Goal: Find specific page/section: Find specific page/section

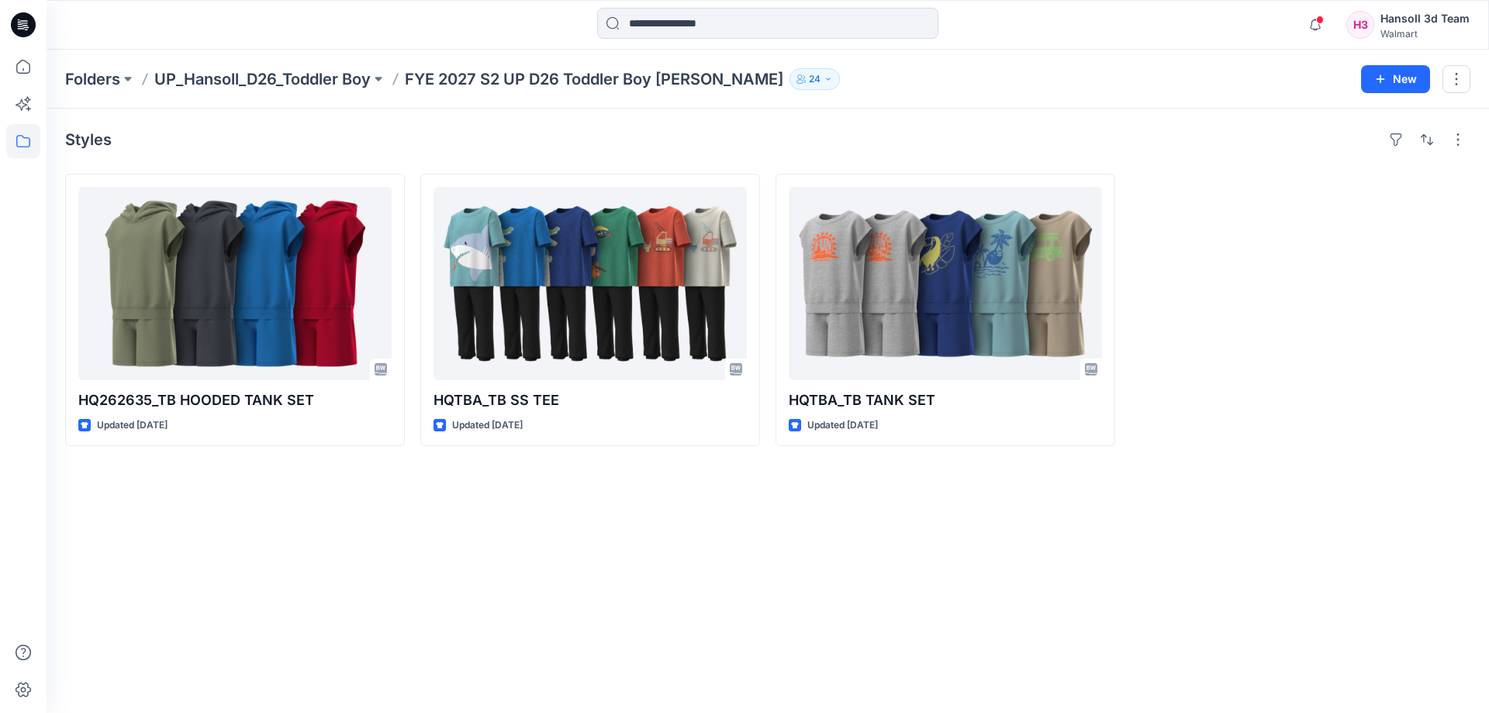
drag, startPoint x: 331, startPoint y: 653, endPoint x: 396, endPoint y: 670, distance: 67.3
click at [331, 653] on div "Styles HQ262635_TB HOODED TANK SET Updated [DATE] HQTBA_TB SS TEE Updated [DATE…" at bounding box center [768, 411] width 1442 height 604
click at [485, 601] on div "Styles HQ262635_TB HOODED TANK SET Updated [DATE] HQTBA_TB SS TEE Updated [DATE…" at bounding box center [768, 411] width 1442 height 604
click at [432, 675] on div "Styles HQ262635_TB HOODED TANK SET Updated [DATE] HQTBA_TB SS TEE Updated [DATE…" at bounding box center [768, 411] width 1442 height 604
click at [486, 693] on div "Styles HQ262635_TB HOODED TANK SET Updated [DATE] HQTBA_TB SS TEE Updated [DATE…" at bounding box center [768, 411] width 1442 height 604
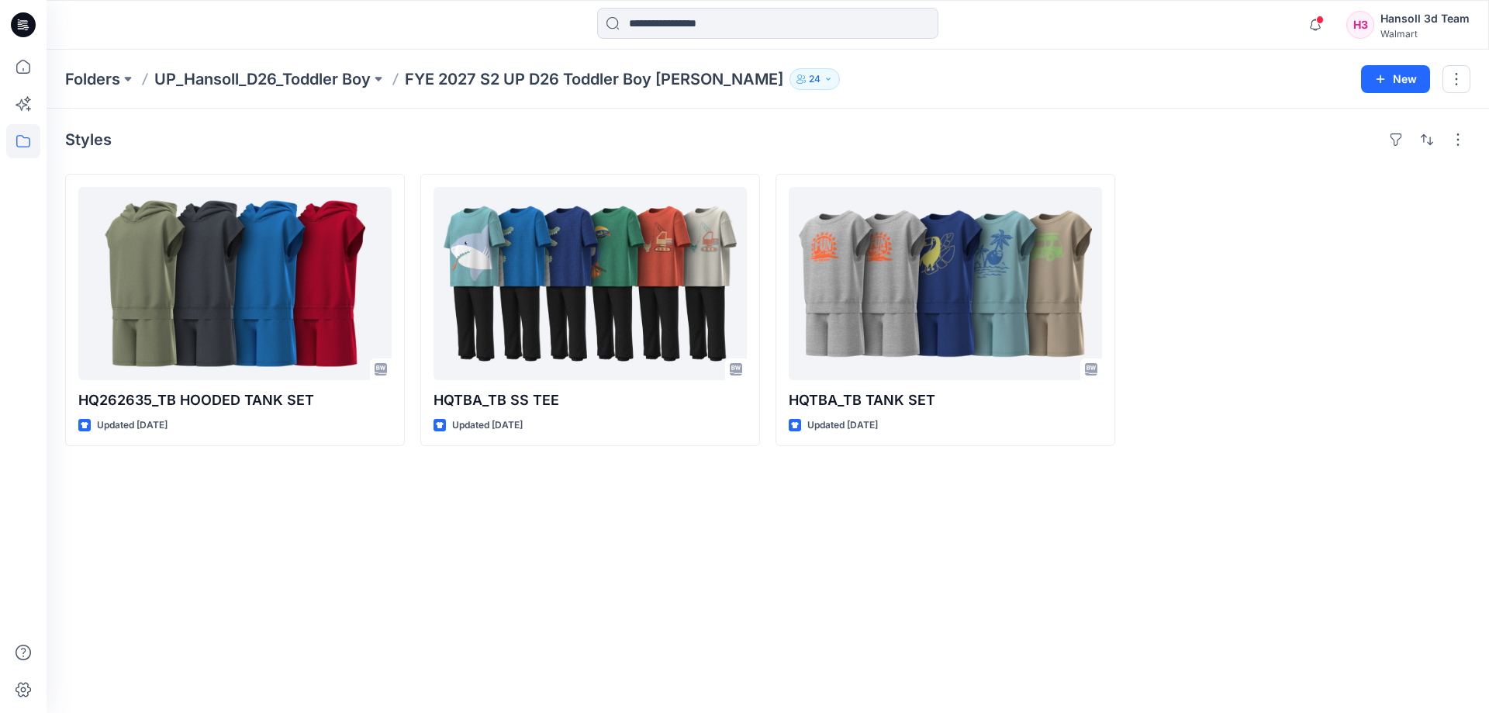
drag, startPoint x: 571, startPoint y: 625, endPoint x: 371, endPoint y: 646, distance: 200.4
click at [571, 625] on div "Styles HQ262635_TB HOODED TANK SET Updated [DATE] HQTBA_TB SS TEE Updated [DATE…" at bounding box center [768, 411] width 1442 height 604
click at [455, 675] on div "Styles HQ262635_TB HOODED TANK SET Updated [DATE] HQTBA_TB SS TEE Updated [DATE…" at bounding box center [768, 411] width 1442 height 604
click at [633, 522] on div "Styles HQ262635_TB HOODED TANK SET Updated [DATE] HQTBA_TB SS TEE Updated [DATE…" at bounding box center [768, 411] width 1442 height 604
click at [809, 623] on div "Styles HQ262635_TB HOODED TANK SET Updated [DATE] HQTBA_TB SS TEE Updated [DATE…" at bounding box center [768, 411] width 1442 height 604
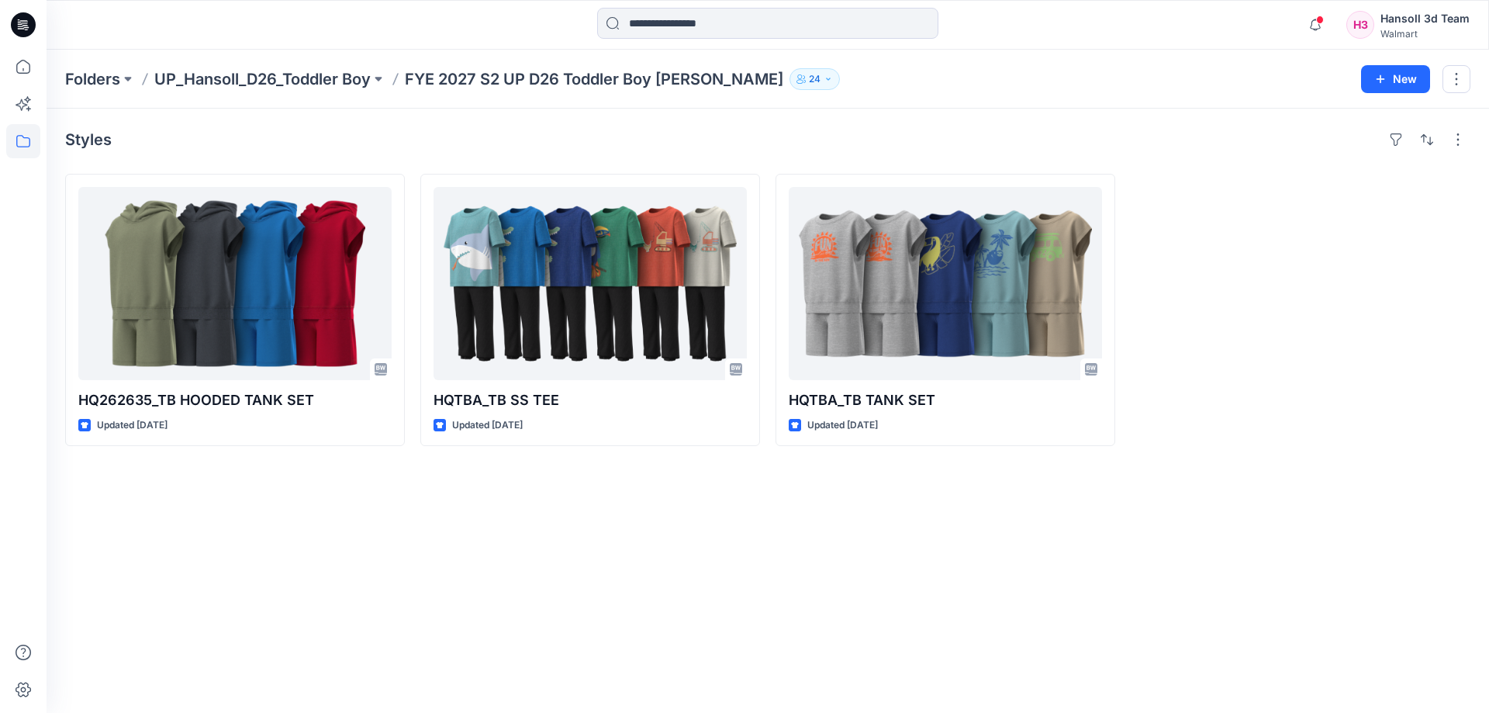
click at [461, 666] on div "Styles HQ262635_TB HOODED TANK SET Updated [DATE] HQTBA_TB SS TEE Updated [DATE…" at bounding box center [768, 411] width 1442 height 604
click at [433, 602] on div "Styles HQ262635_TB HOODED TANK SET Updated [DATE] HQTBA_TB SS TEE Updated [DATE…" at bounding box center [768, 411] width 1442 height 604
click at [597, 649] on div "Styles HQ262635_TB HOODED TANK SET Updated [DATE] HQTBA_TB SS TEE Updated [DATE…" at bounding box center [768, 411] width 1442 height 604
click at [261, 605] on div "Styles HQ262635_TB HOODED TANK SET Updated [DATE] HQTBA_TB SS TEE Updated [DATE…" at bounding box center [768, 411] width 1442 height 604
click at [578, 543] on div "Styles HQ262635_TB HOODED TANK SET Updated [DATE] HQTBA_TB SS TEE Updated [DATE…" at bounding box center [768, 411] width 1442 height 604
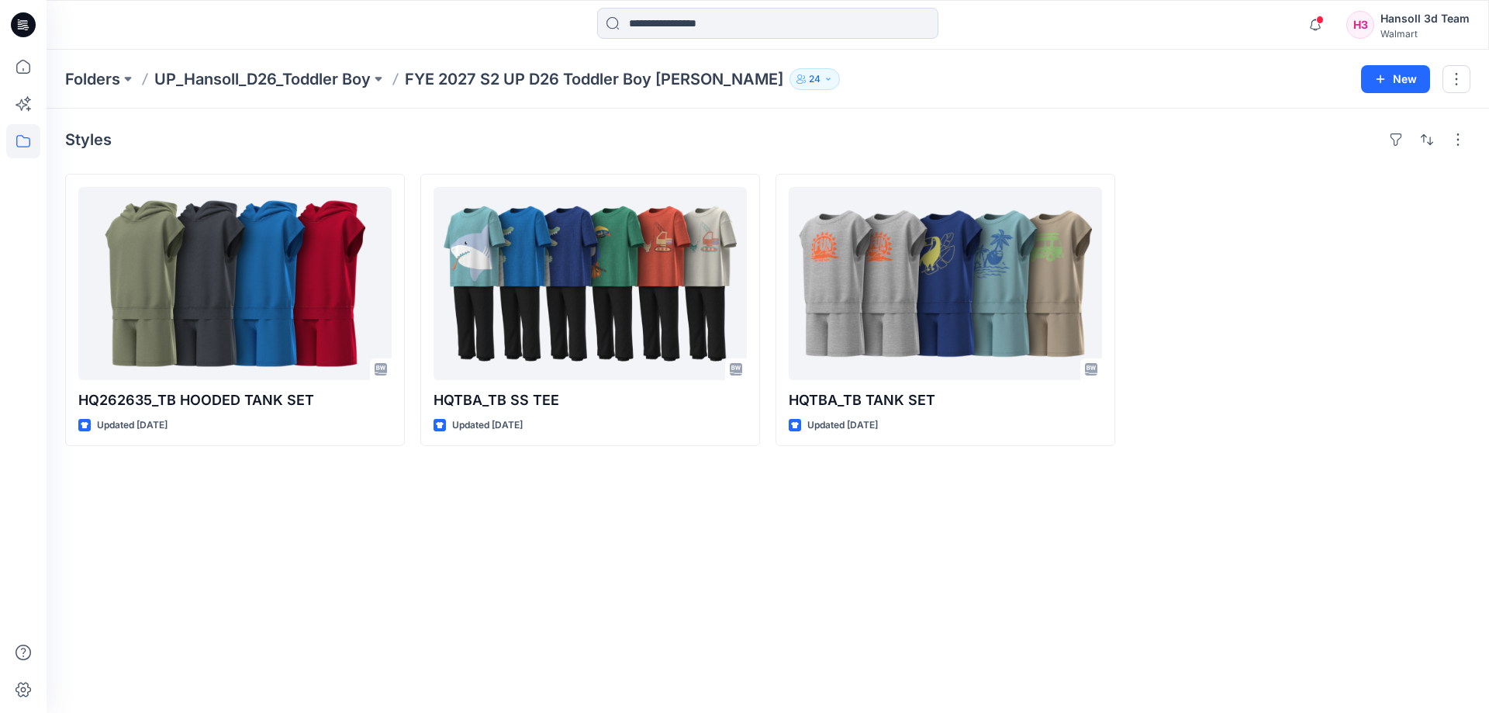
click at [893, 599] on div "Styles HQ262635_TB HOODED TANK SET Updated [DATE] HQTBA_TB SS TEE Updated [DATE…" at bounding box center [768, 411] width 1442 height 604
drag, startPoint x: 412, startPoint y: 658, endPoint x: 399, endPoint y: 664, distance: 14.9
click at [412, 658] on div "Styles HQ262635_TB HOODED TANK SET Updated [DATE] HQTBA_TB SS TEE Updated [DATE…" at bounding box center [768, 411] width 1442 height 604
click at [252, 634] on div "Styles HQ262635_TB HOODED TANK SET Updated [DATE] HQTBA_TB SS TEE Updated [DATE…" at bounding box center [768, 411] width 1442 height 604
